Goal: Information Seeking & Learning: Learn about a topic

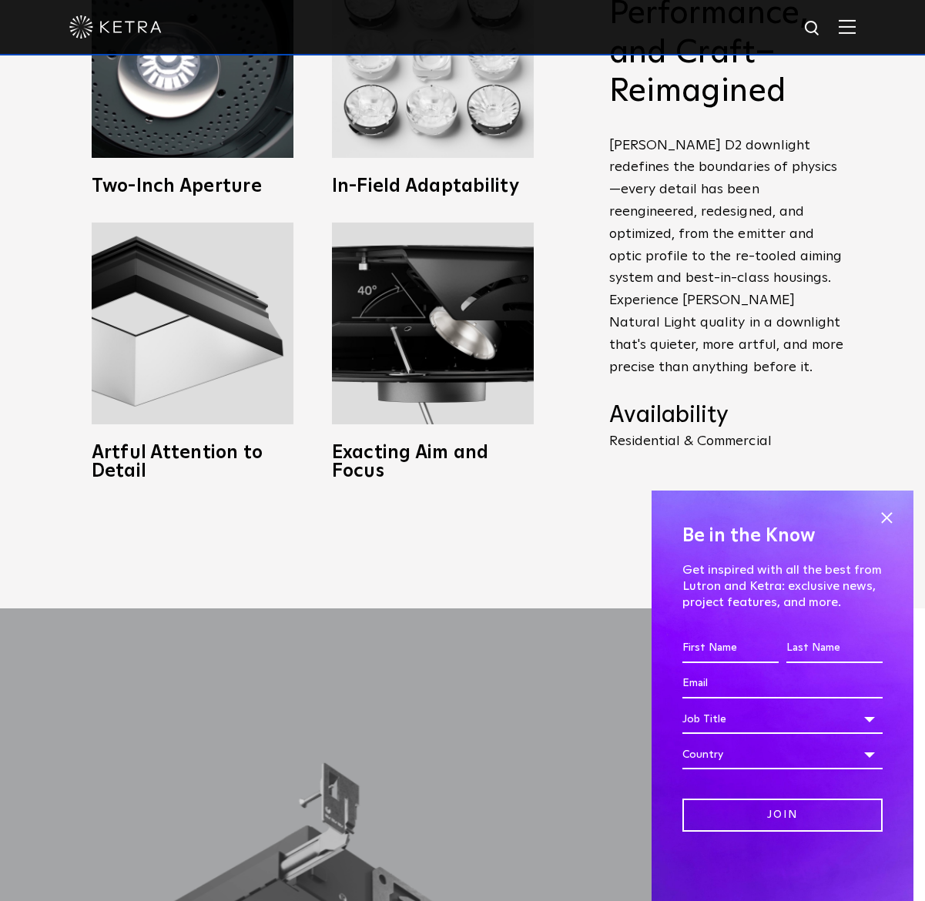
scroll to position [1232, 0]
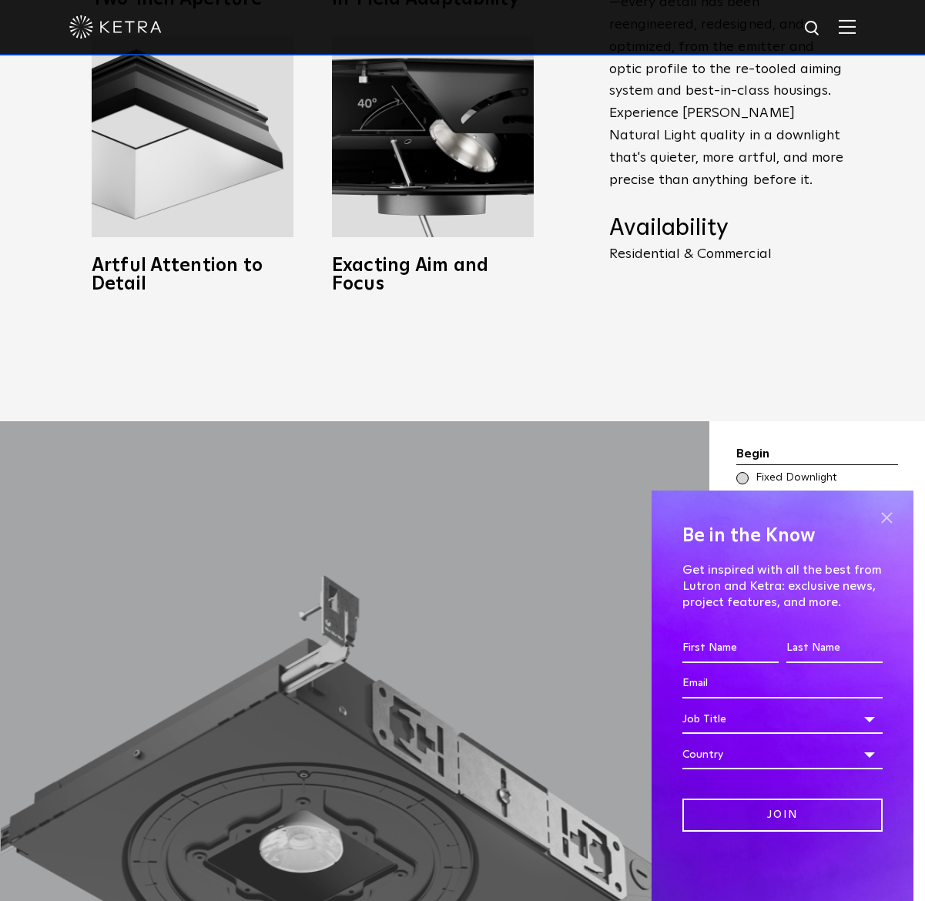
click at [880, 513] on span at bounding box center [886, 517] width 23 height 23
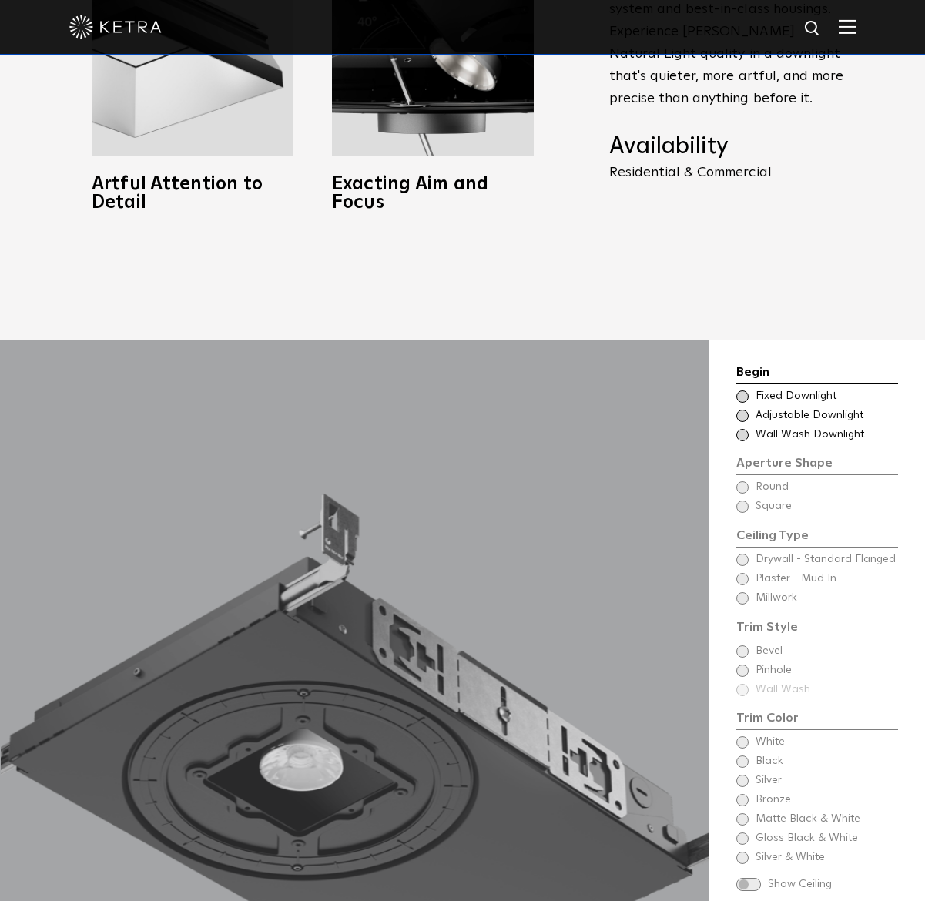
scroll to position [1464, 0]
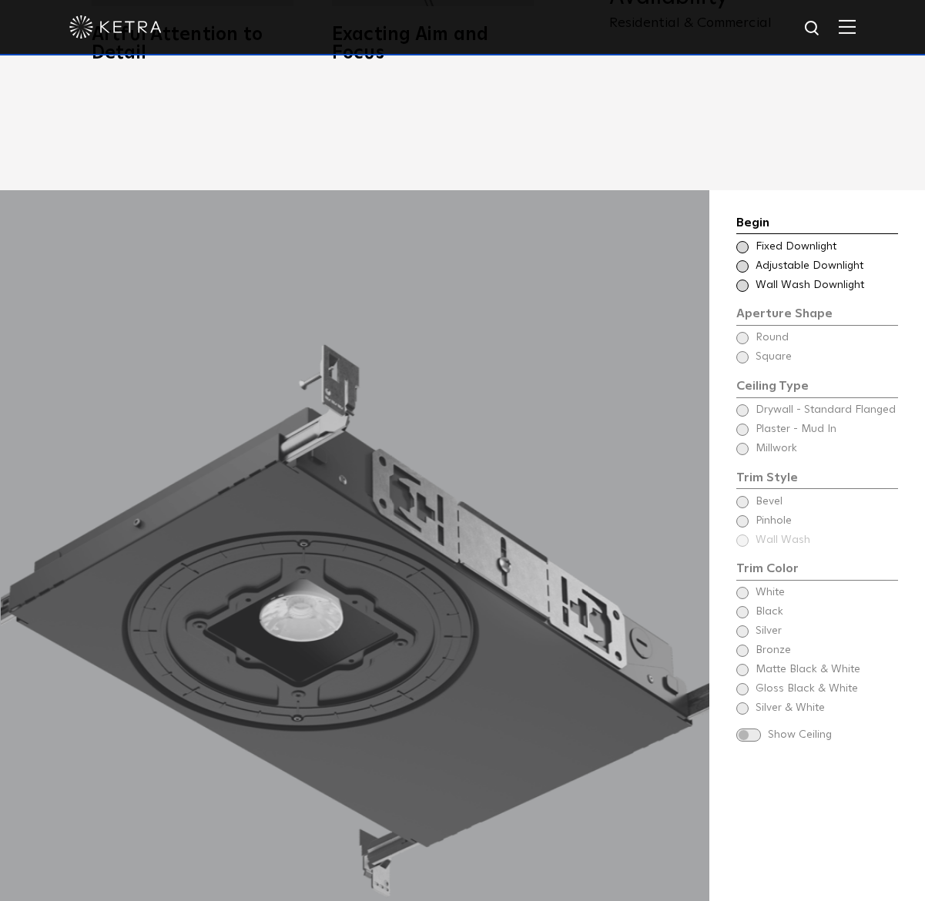
click at [806, 240] on span "Fixed Downlight" at bounding box center [826, 247] width 141 height 15
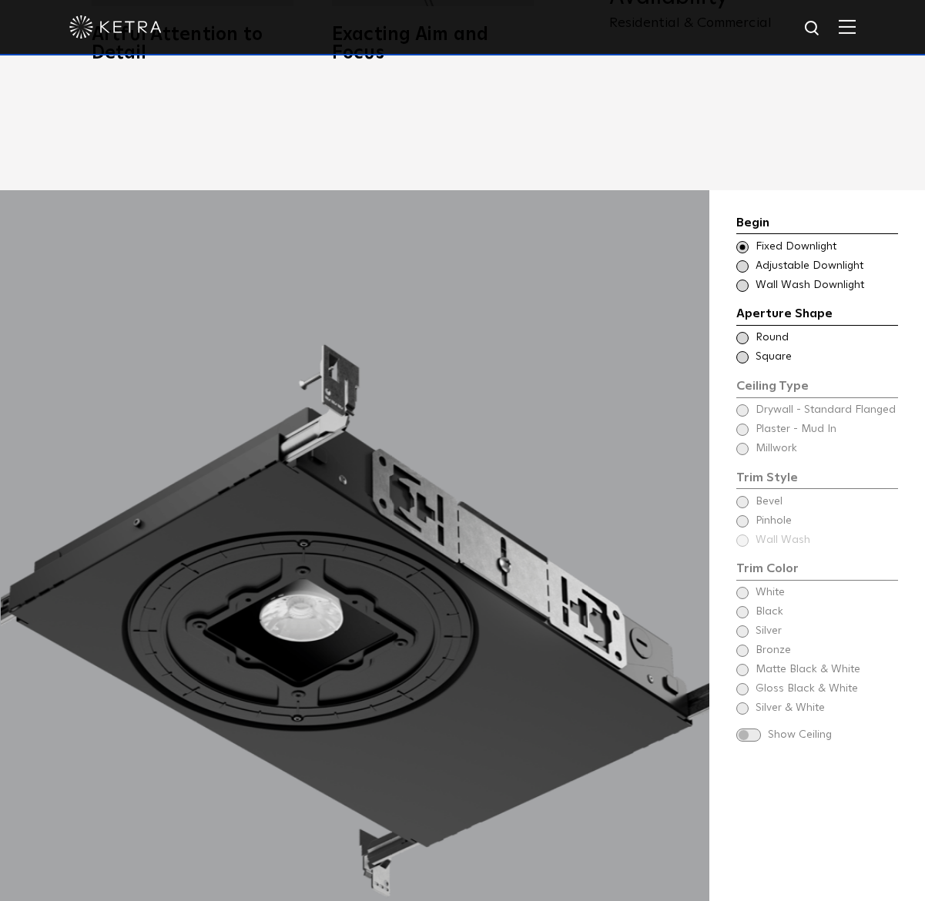
click at [763, 330] on span "Round" at bounding box center [826, 337] width 141 height 15
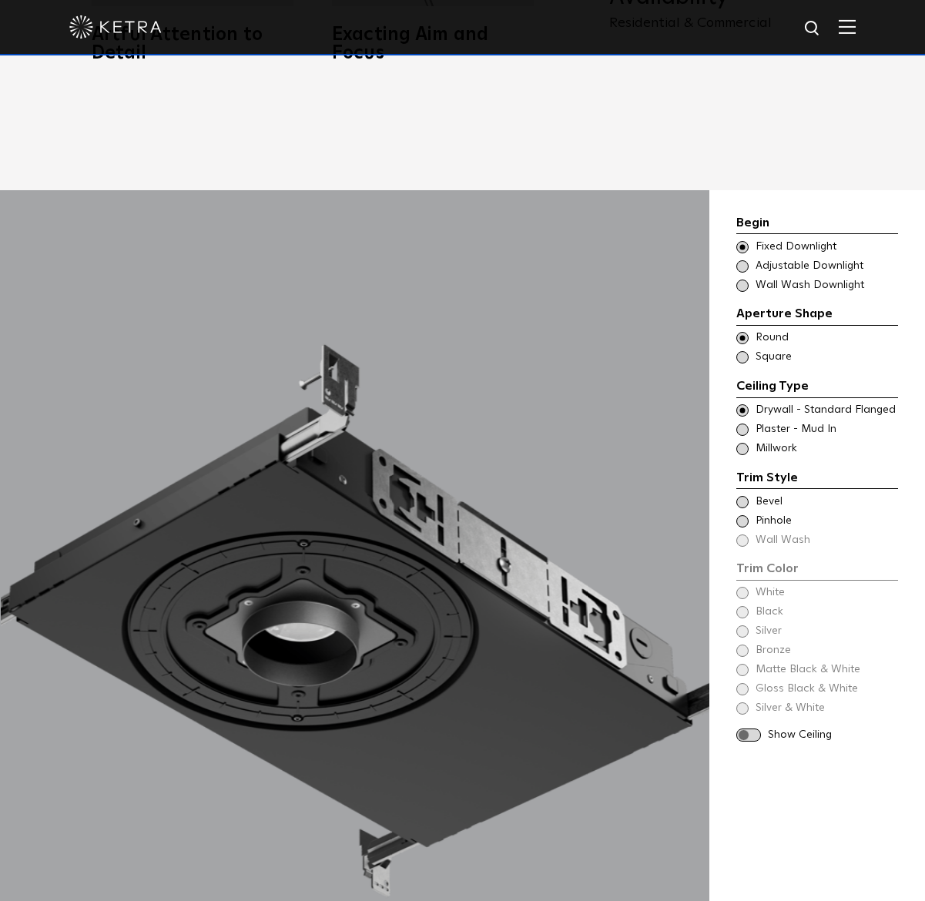
click at [758, 729] on span at bounding box center [748, 735] width 25 height 13
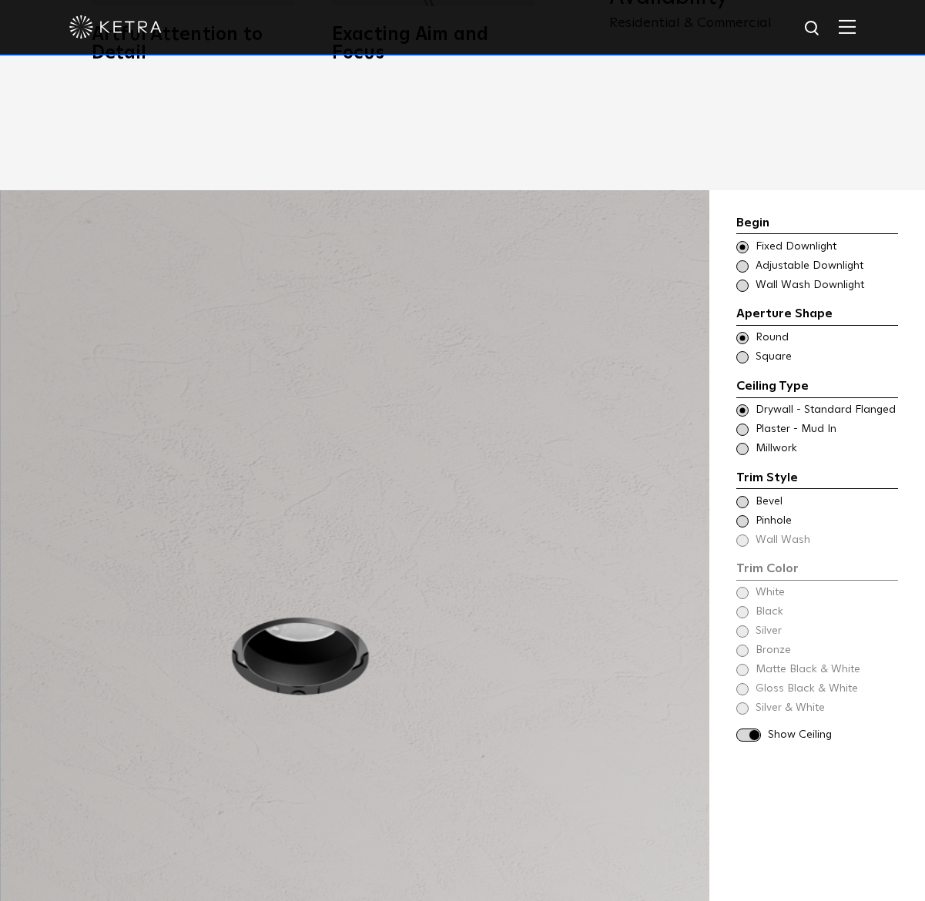
click at [779, 514] on span "Pinhole" at bounding box center [826, 521] width 141 height 15
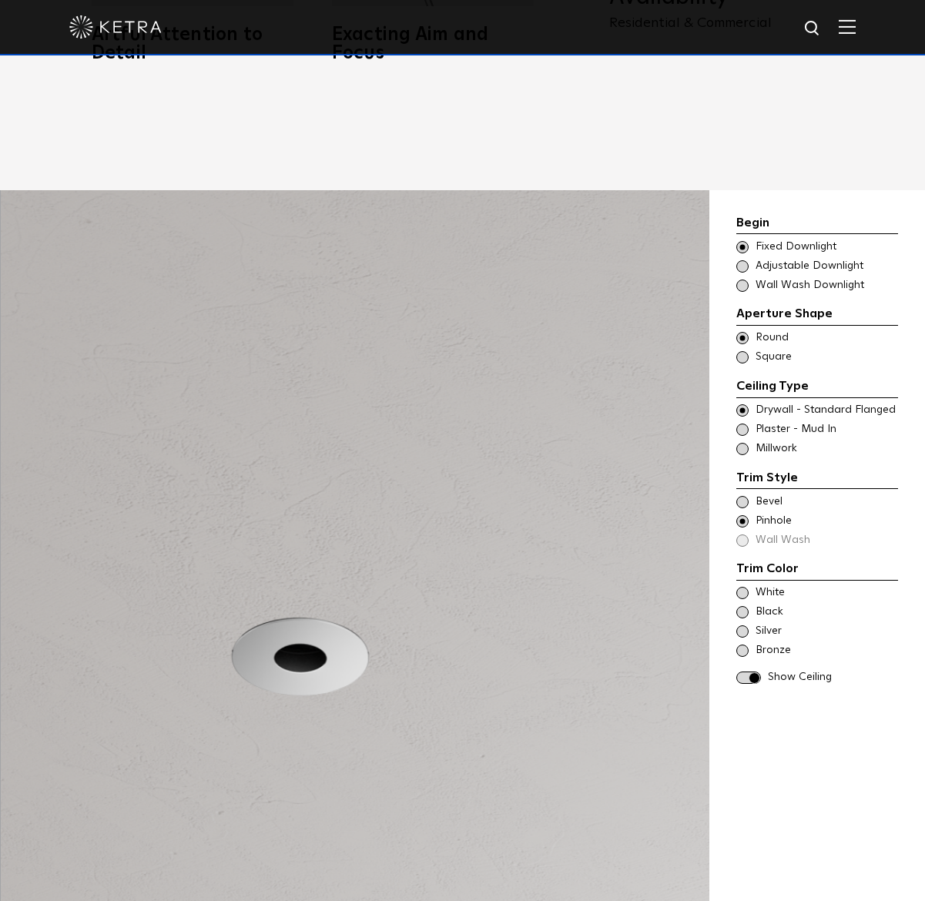
click at [775, 495] on span "Bevel" at bounding box center [826, 502] width 141 height 15
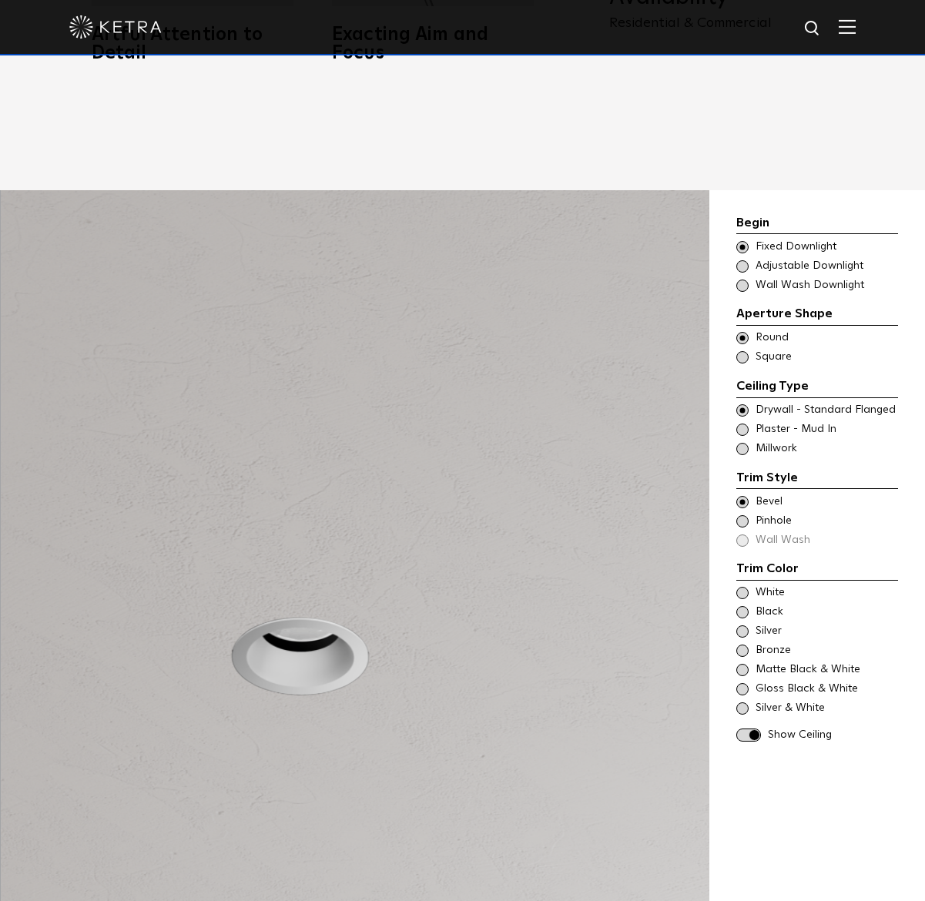
click at [777, 519] on div "Trim Color - Round - Flanged Bevel Trim Color - Round - Pinhole - Flanged [GEOG…" at bounding box center [817, 522] width 162 height 54
click at [765, 422] on span "Plaster - Mud In" at bounding box center [826, 429] width 141 height 15
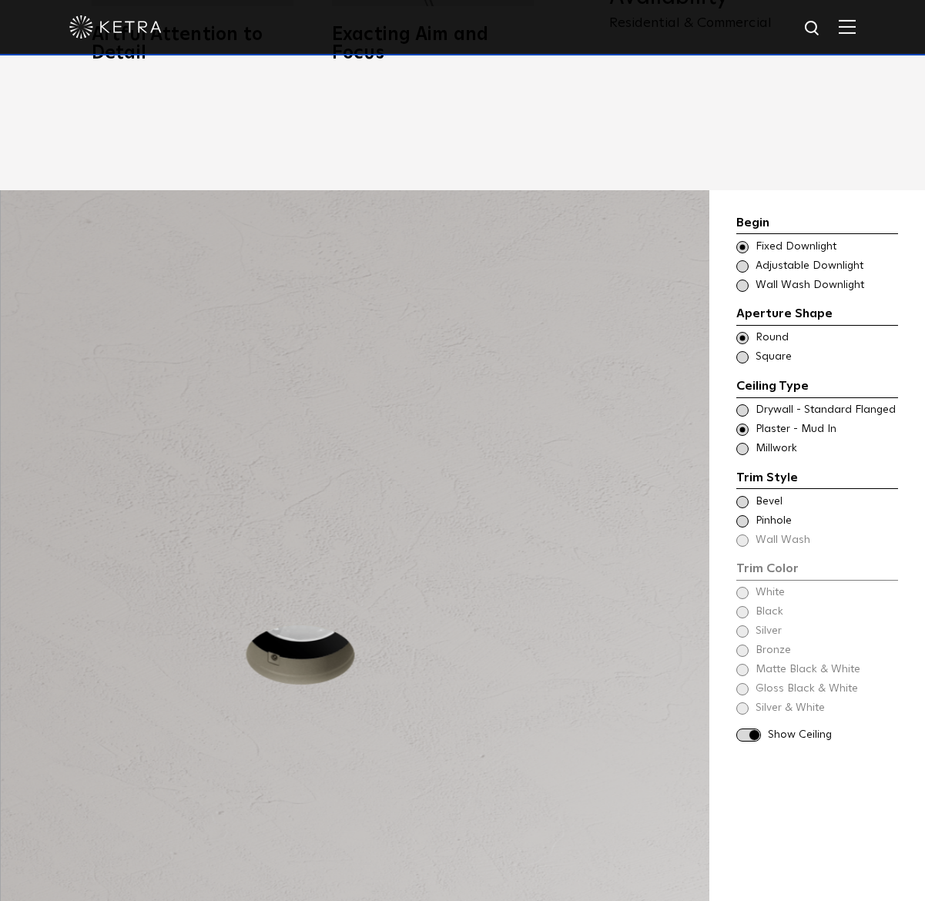
click at [763, 441] on span "Millwork" at bounding box center [826, 448] width 141 height 15
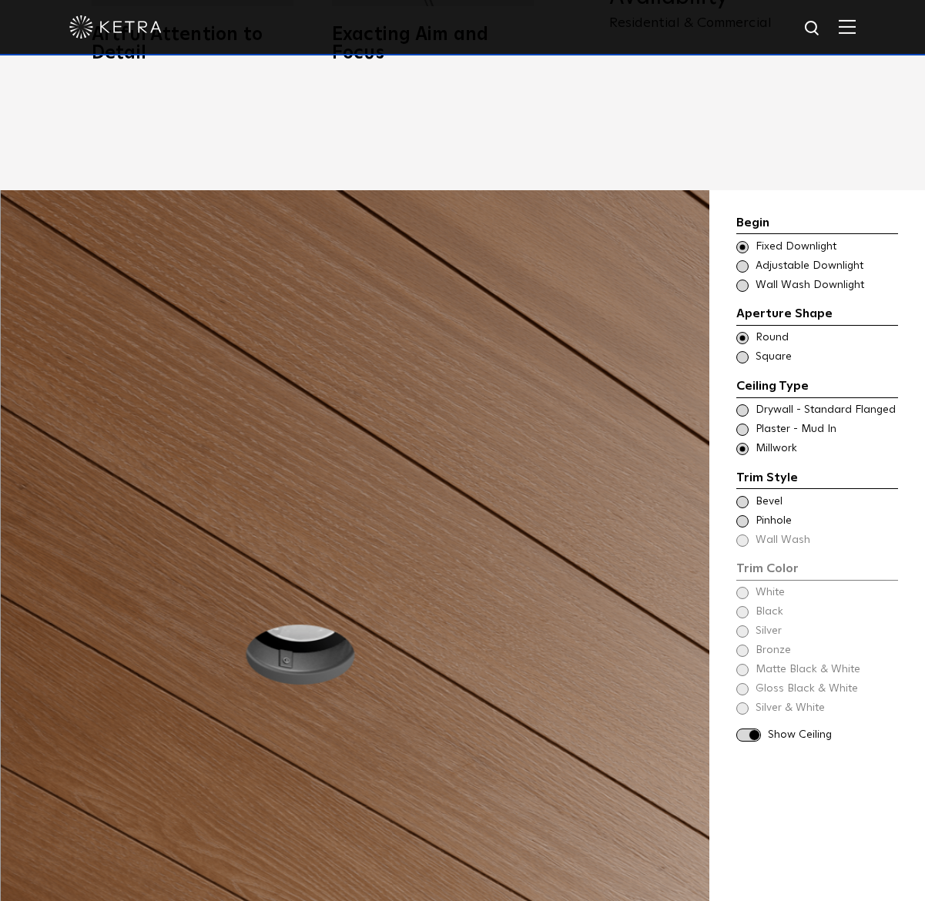
click at [763, 495] on span "Bevel" at bounding box center [826, 502] width 141 height 15
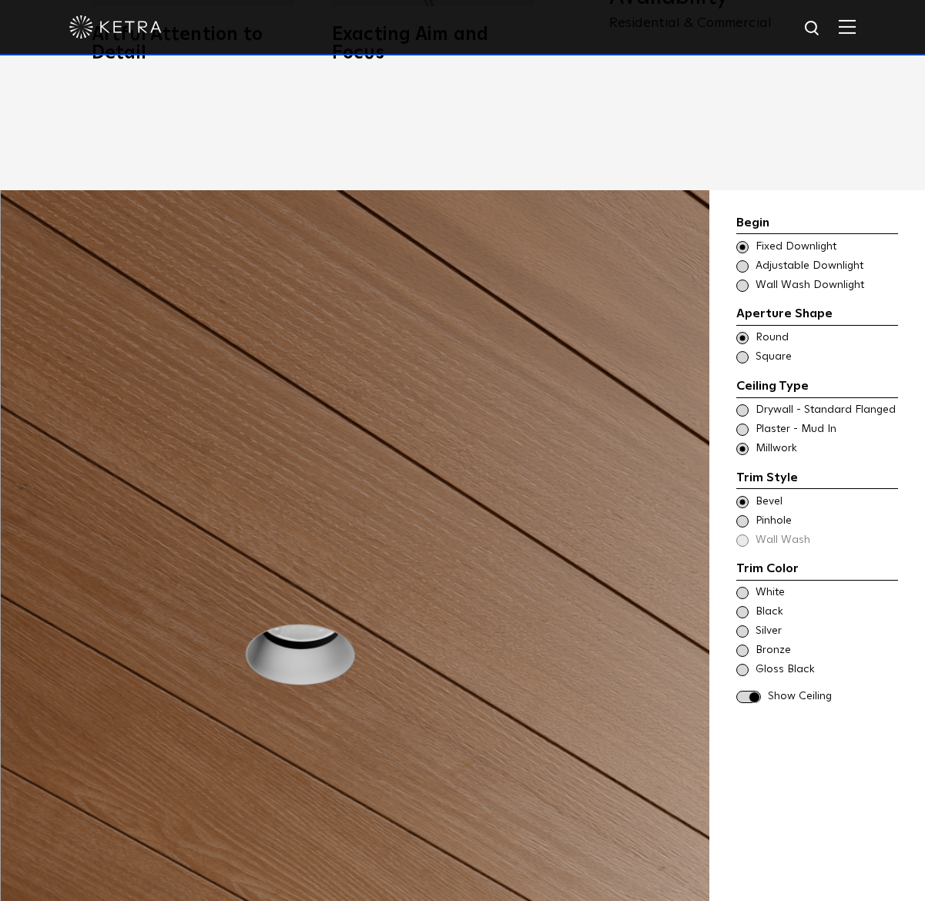
click at [763, 514] on span "Pinhole" at bounding box center [826, 521] width 141 height 15
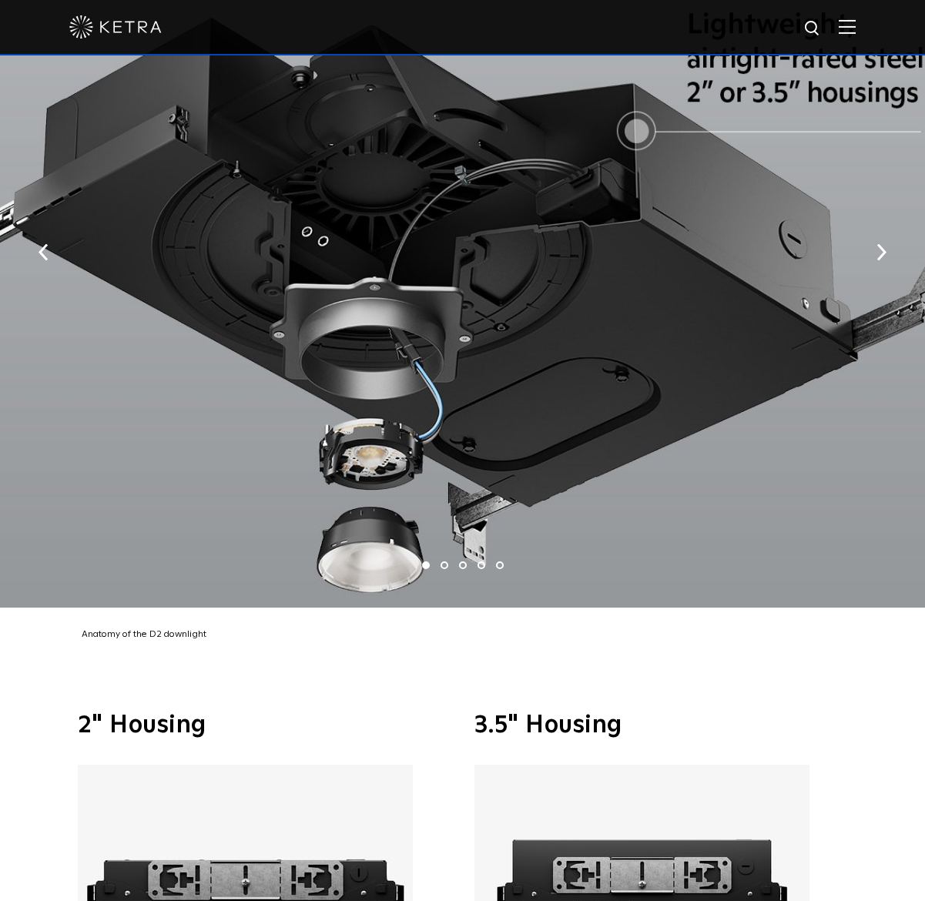
scroll to position [3697, 0]
